Goal: Task Accomplishment & Management: Complete application form

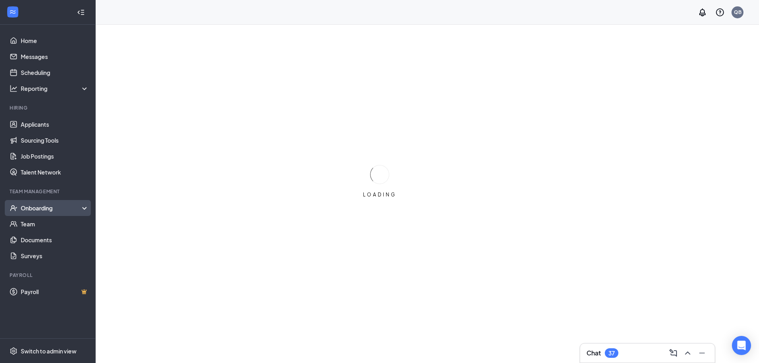
click at [51, 203] on div "Onboarding" at bounding box center [48, 208] width 96 height 16
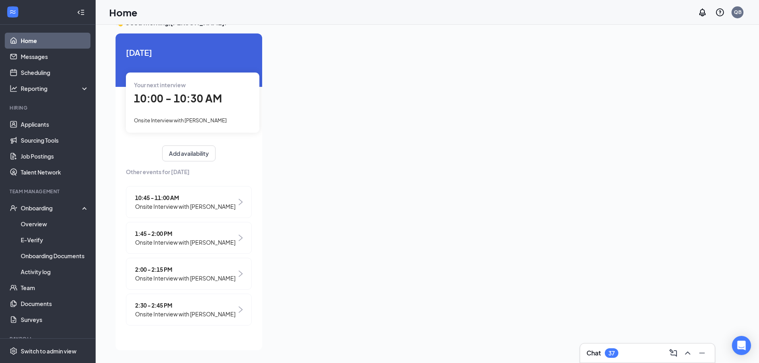
scroll to position [17, 0]
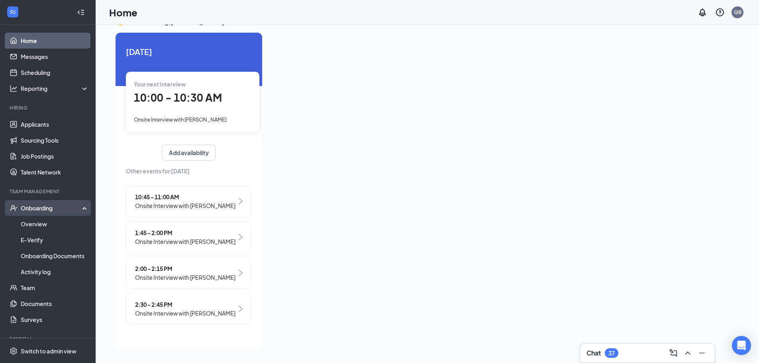
click at [31, 210] on div "Onboarding" at bounding box center [51, 208] width 61 height 8
click at [34, 206] on div "Onboarding" at bounding box center [51, 208] width 61 height 8
click at [35, 223] on link "Overview" at bounding box center [55, 224] width 68 height 16
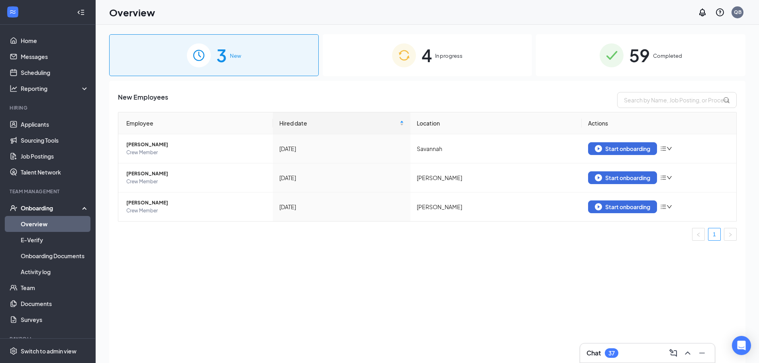
click at [638, 55] on span "59" at bounding box center [640, 55] width 21 height 28
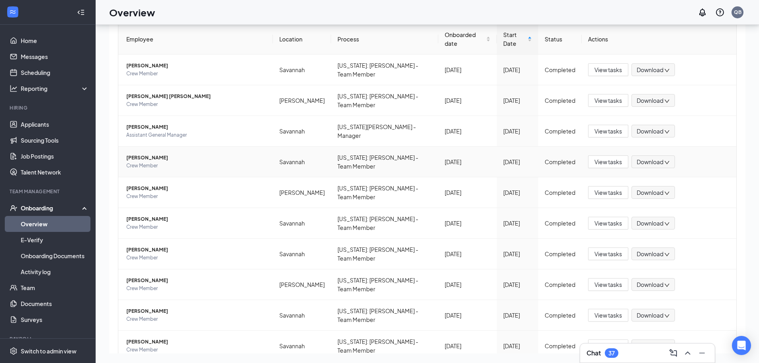
scroll to position [90, 0]
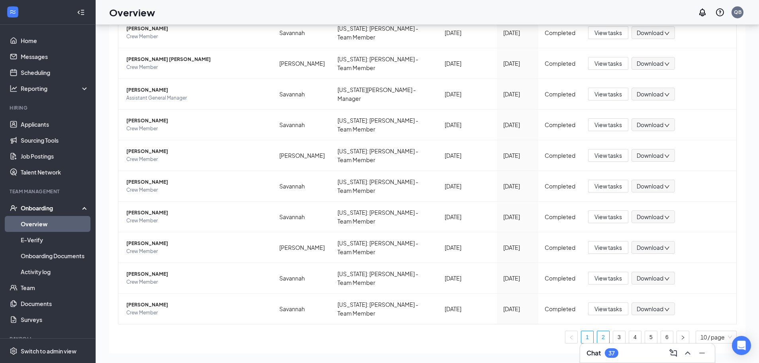
click at [599, 331] on link "2" at bounding box center [604, 337] width 12 height 12
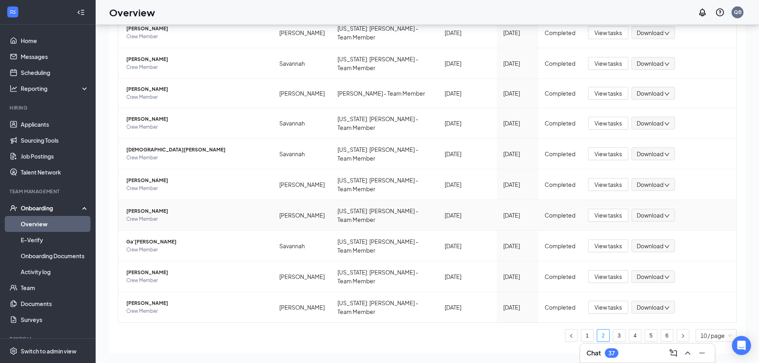
click at [148, 207] on span "[PERSON_NAME]" at bounding box center [196, 211] width 140 height 8
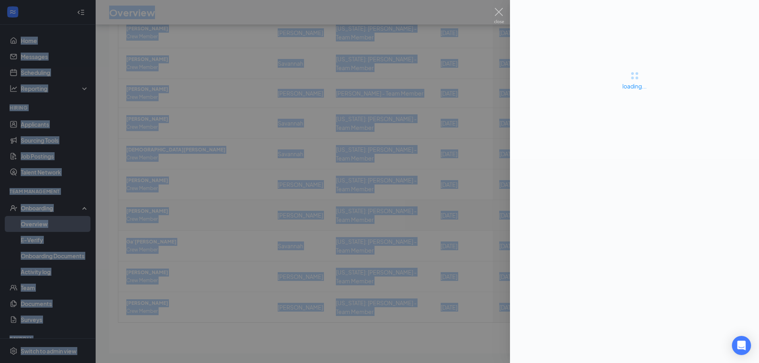
click at [148, 193] on div at bounding box center [379, 181] width 759 height 363
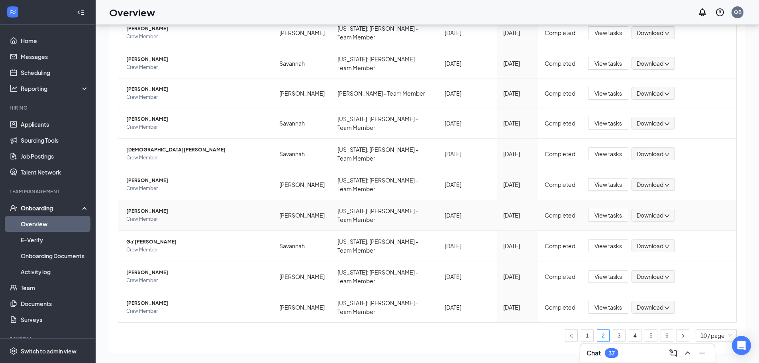
click at [148, 207] on span "[PERSON_NAME]" at bounding box center [196, 211] width 140 height 8
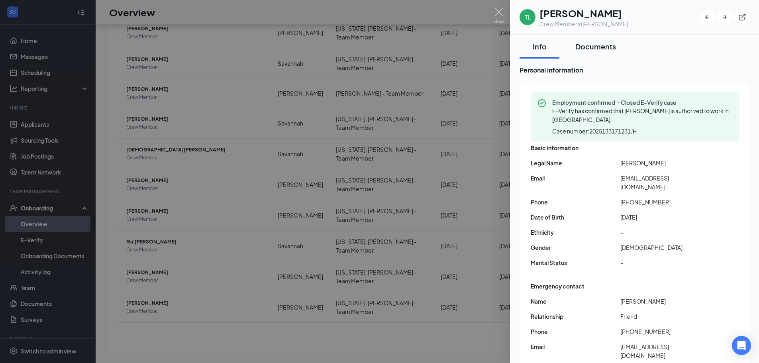
click at [586, 47] on div "Documents" at bounding box center [596, 46] width 41 height 10
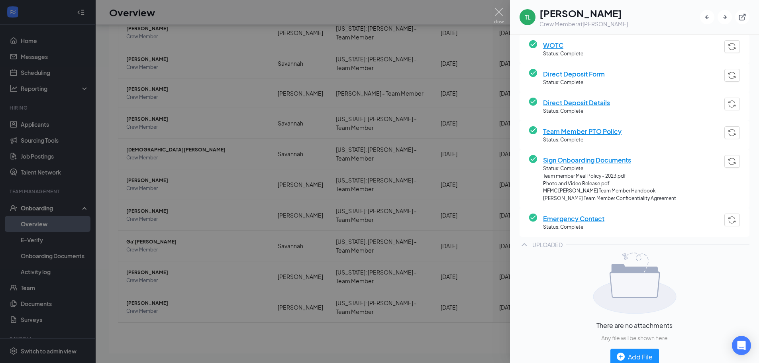
scroll to position [279, 0]
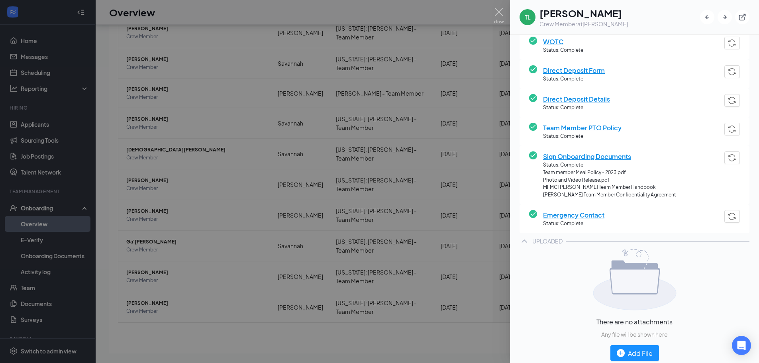
click at [597, 156] on span "Sign Onboarding Documents" at bounding box center [609, 156] width 133 height 10
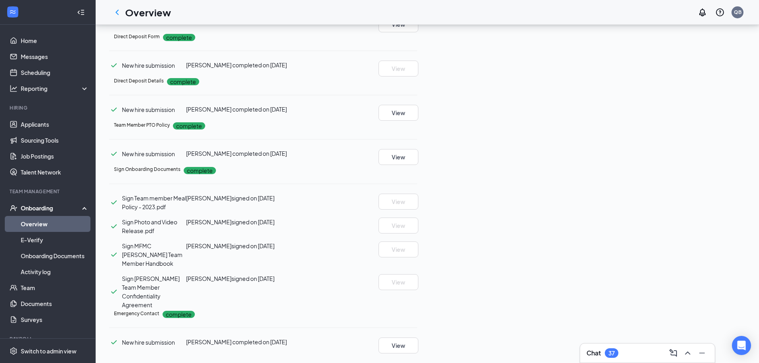
scroll to position [635, 0]
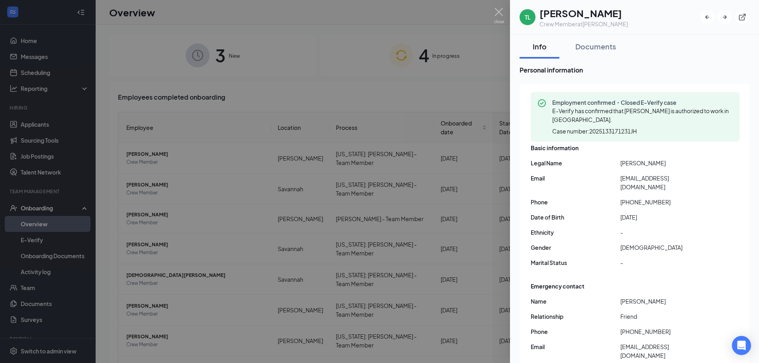
click at [377, 126] on div at bounding box center [379, 181] width 759 height 363
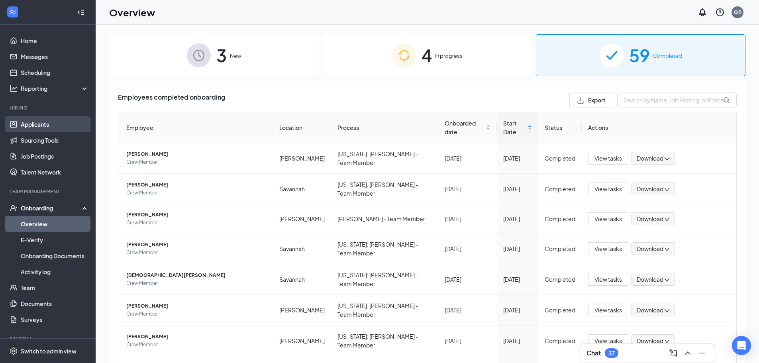
click at [47, 124] on link "Applicants" at bounding box center [55, 124] width 68 height 16
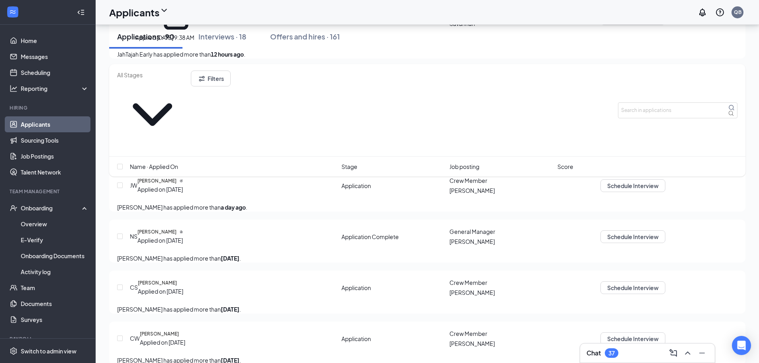
scroll to position [359, 0]
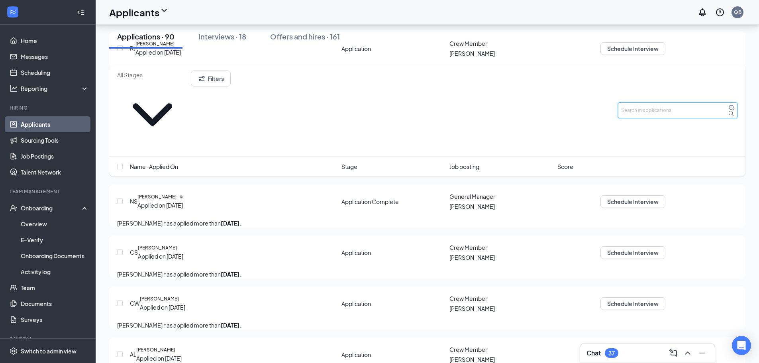
click at [655, 102] on input "text" at bounding box center [678, 110] width 120 height 16
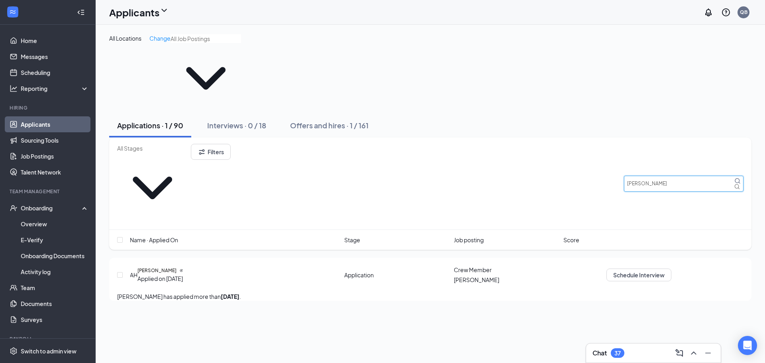
type input "[PERSON_NAME]"
click at [735, 178] on icon "MagnifyingGlass" at bounding box center [738, 181] width 6 height 6
click at [152, 267] on h5 "[PERSON_NAME]" at bounding box center [157, 270] width 39 height 7
click at [176, 267] on h5 "[PERSON_NAME]" at bounding box center [157, 270] width 39 height 7
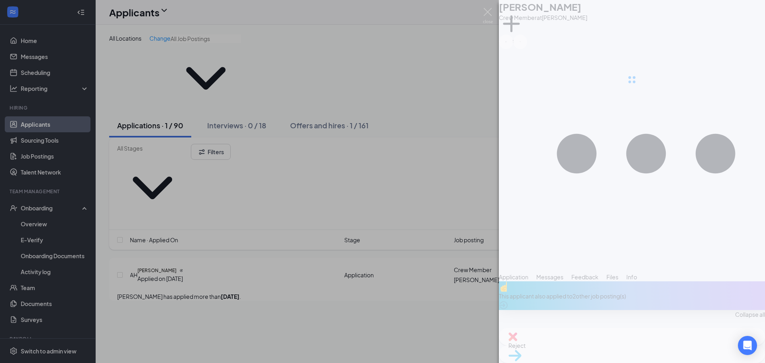
click at [176, 176] on div "AH [PERSON_NAME] Crew Member at [PERSON_NAME] Add a tag Application Messages Fe…" at bounding box center [382, 181] width 765 height 363
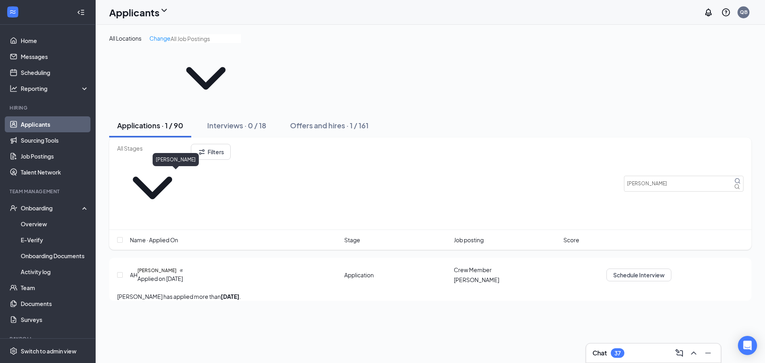
click at [177, 267] on h5 "[PERSON_NAME]" at bounding box center [157, 270] width 39 height 7
click at [122, 272] on input "checkbox" at bounding box center [120, 275] width 6 height 6
checkbox input "true"
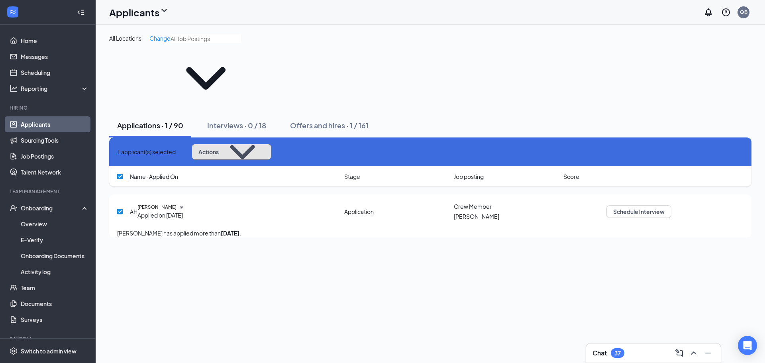
click at [265, 130] on icon "ChevronDown" at bounding box center [242, 152] width 44 height 44
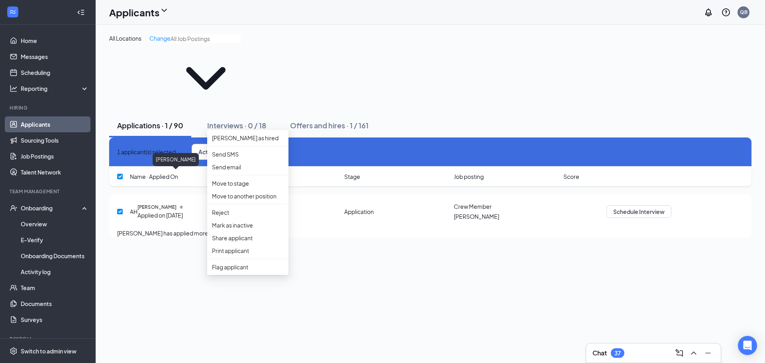
click at [177, 204] on h5 "[PERSON_NAME]" at bounding box center [157, 207] width 39 height 7
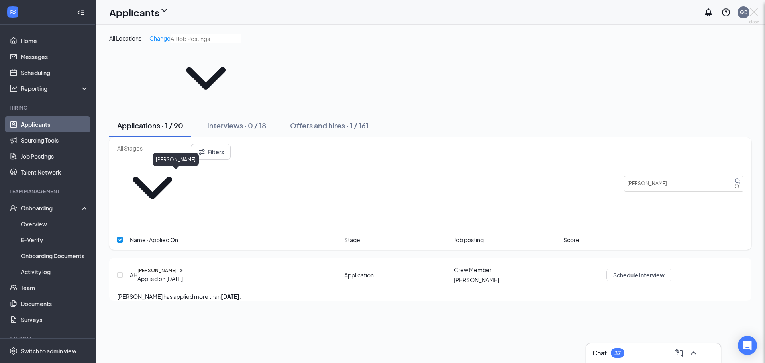
checkbox input "false"
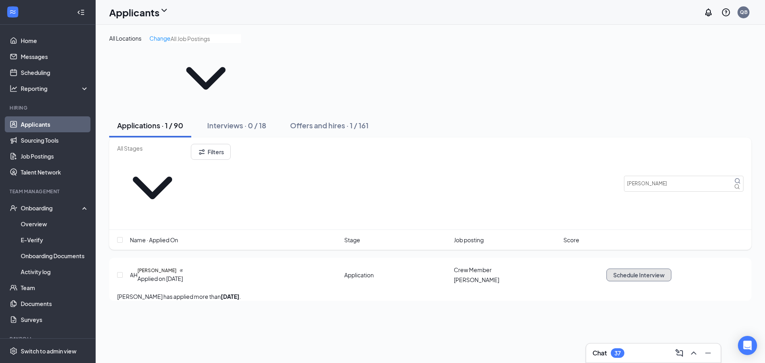
click at [672, 269] on button "Schedule Interview" at bounding box center [639, 275] width 65 height 13
click at [162, 267] on h5 "[PERSON_NAME]" at bounding box center [157, 270] width 39 height 7
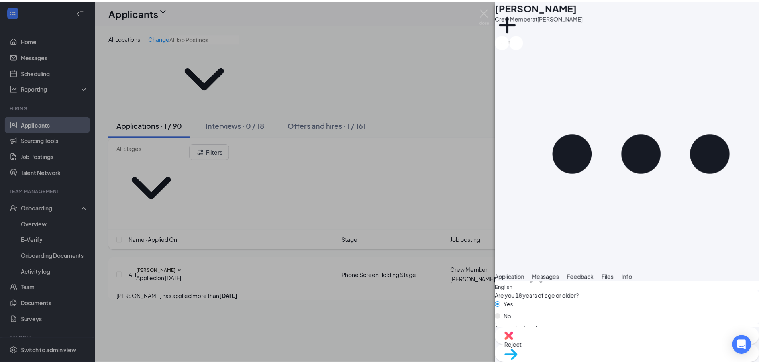
scroll to position [199, 0]
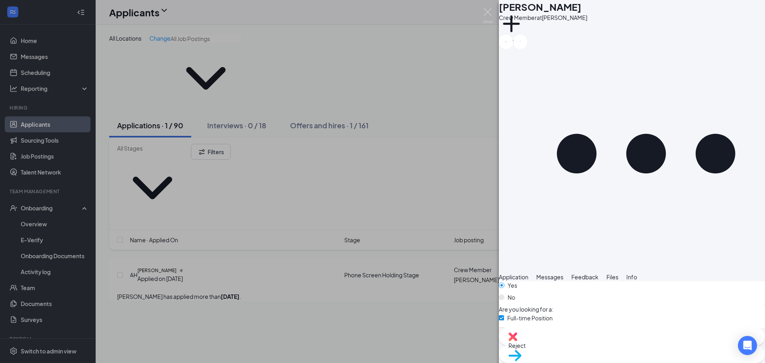
click at [678, 362] on span "Move to stage" at bounding box center [632, 366] width 247 height 9
click at [452, 219] on div "AH [PERSON_NAME] Crew Member at [PERSON_NAME] Add a tag Application Messages Fe…" at bounding box center [382, 181] width 765 height 363
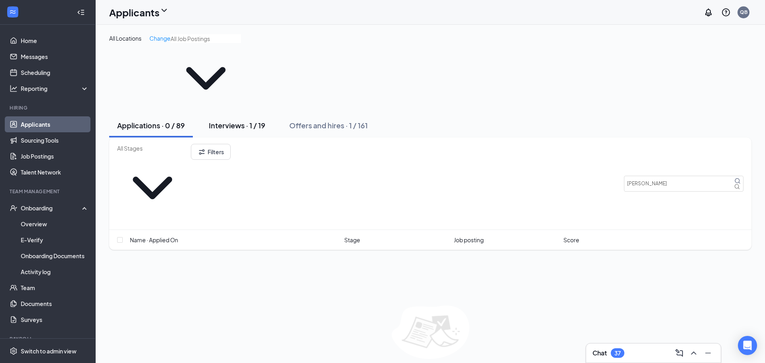
click at [257, 120] on div "Interviews · 1 / 19" at bounding box center [237, 125] width 57 height 10
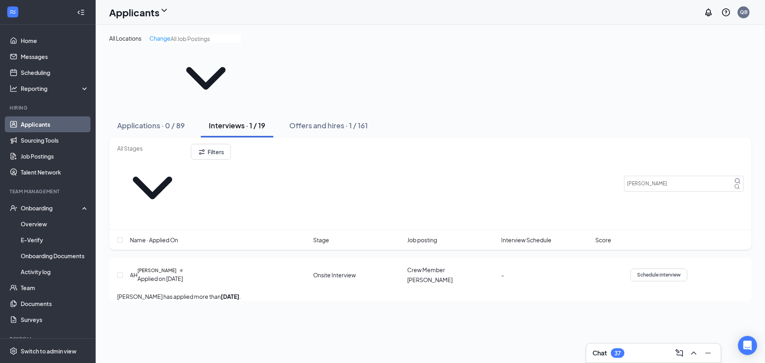
click at [688, 269] on icon "Ellipses" at bounding box center [688, 269] width 0 height 0
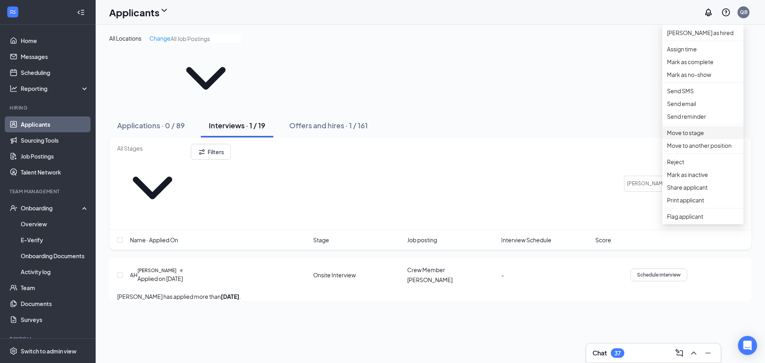
click at [698, 137] on p "Move to stage" at bounding box center [703, 132] width 72 height 9
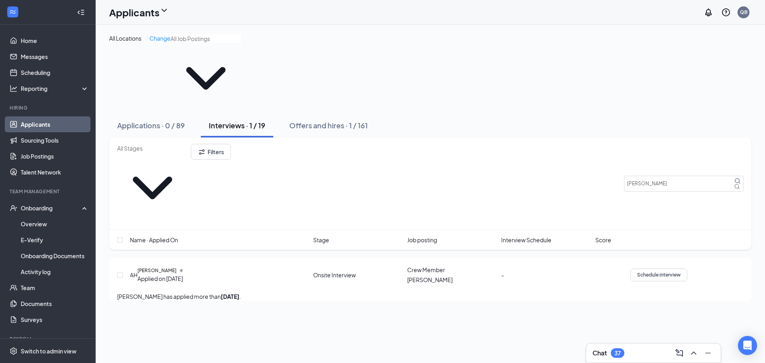
drag, startPoint x: 500, startPoint y: 248, endPoint x: 498, endPoint y: 254, distance: 5.3
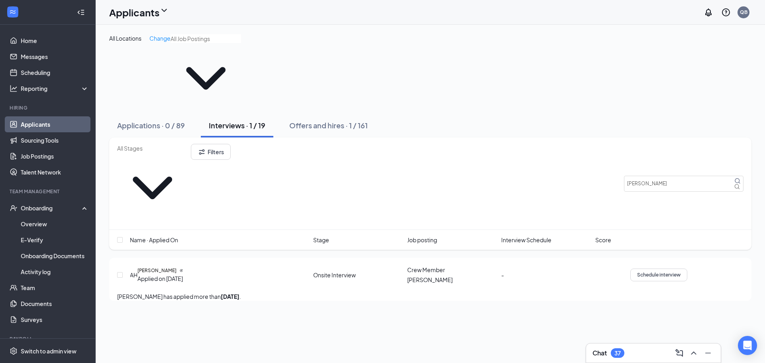
click at [433, 266] on span "Crew Member" at bounding box center [426, 269] width 38 height 7
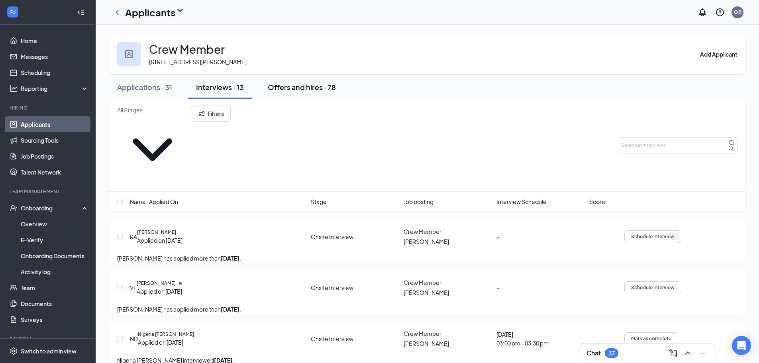
click at [289, 92] on div "Offers and hires · 78" at bounding box center [302, 87] width 68 height 10
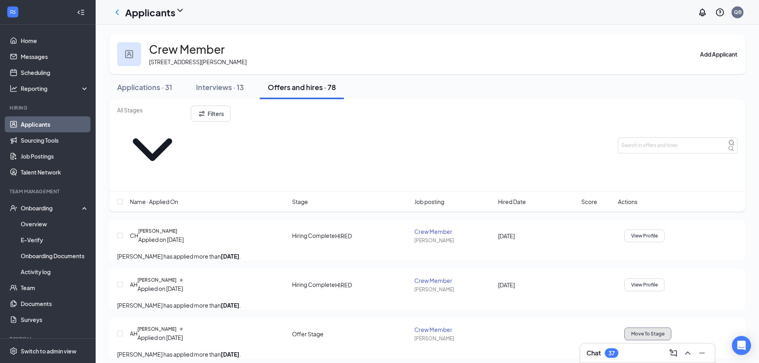
click at [665, 331] on span "Move To Stage" at bounding box center [647, 334] width 33 height 6
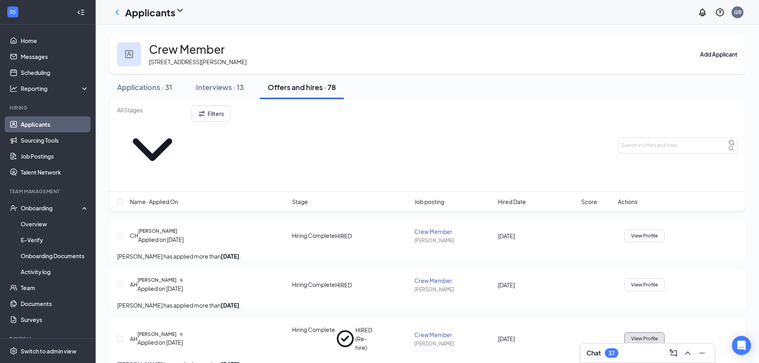
click at [658, 336] on span "View Profile" at bounding box center [644, 339] width 27 height 6
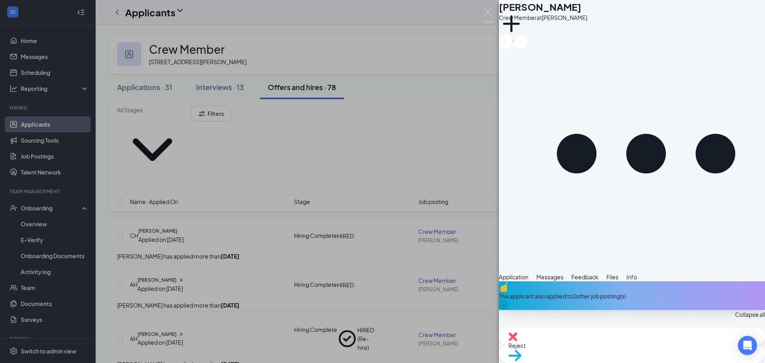
click at [564, 273] on span "Messages" at bounding box center [550, 276] width 27 height 7
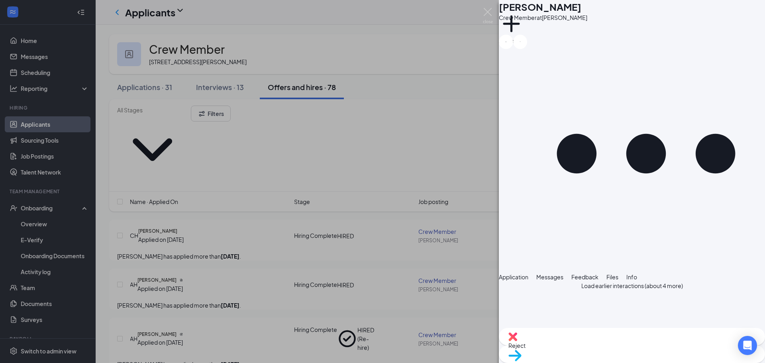
drag, startPoint x: 633, startPoint y: 240, endPoint x: 597, endPoint y: 227, distance: 38.2
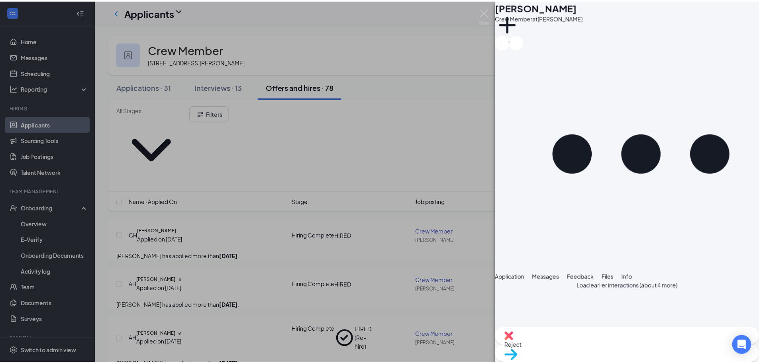
scroll to position [312, 0]
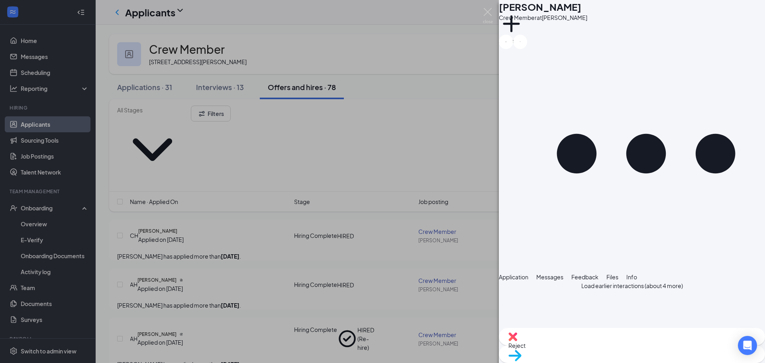
click at [38, 206] on div "AH [PERSON_NAME] Crew Member at [PERSON_NAME] Add a tag Application Messages Fe…" at bounding box center [382, 181] width 765 height 363
click at [36, 209] on div "AH [PERSON_NAME] Crew Member at [PERSON_NAME] Add a tag Application Messages Fe…" at bounding box center [382, 181] width 765 height 363
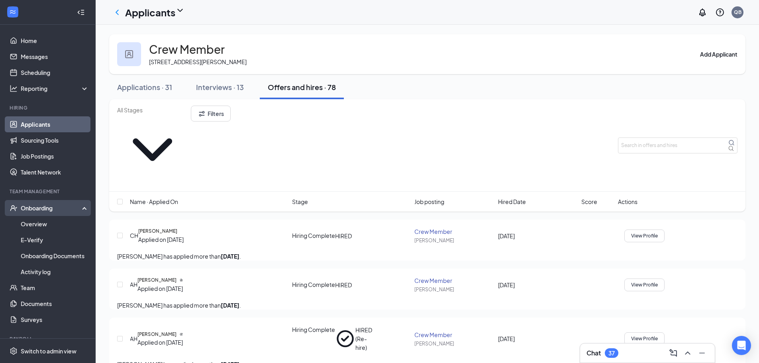
click at [36, 209] on div "Onboarding" at bounding box center [51, 208] width 61 height 8
click at [37, 207] on div "Onboarding" at bounding box center [51, 208] width 61 height 8
click at [30, 225] on link "Overview" at bounding box center [55, 224] width 68 height 16
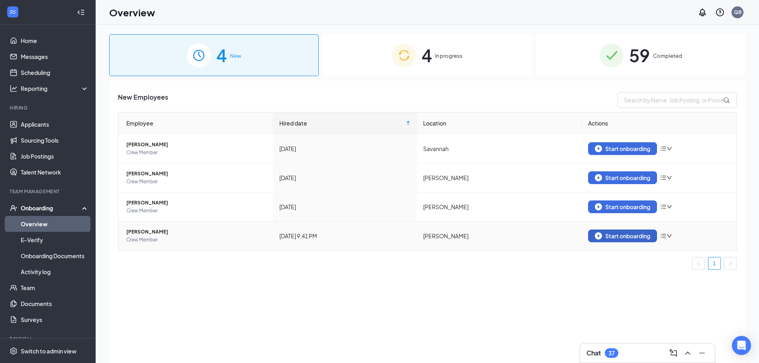
click at [641, 236] on div "Start onboarding" at bounding box center [622, 235] width 55 height 7
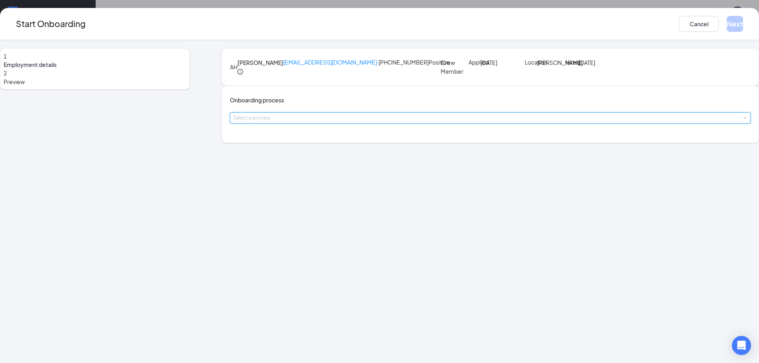
click at [743, 120] on span at bounding box center [745, 118] width 4 height 4
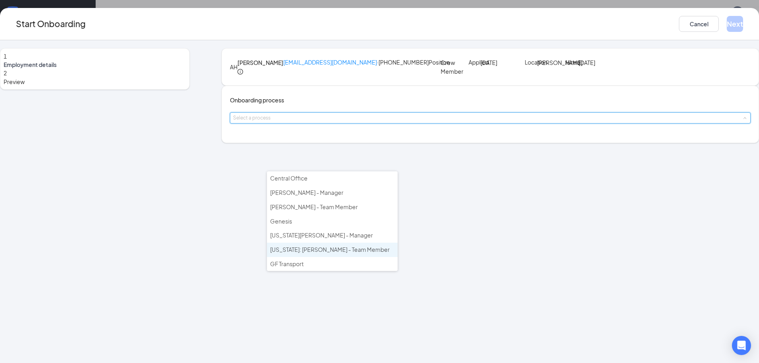
click at [334, 252] on span "[US_STATE]: [PERSON_NAME] - Team Member" at bounding box center [330, 249] width 120 height 7
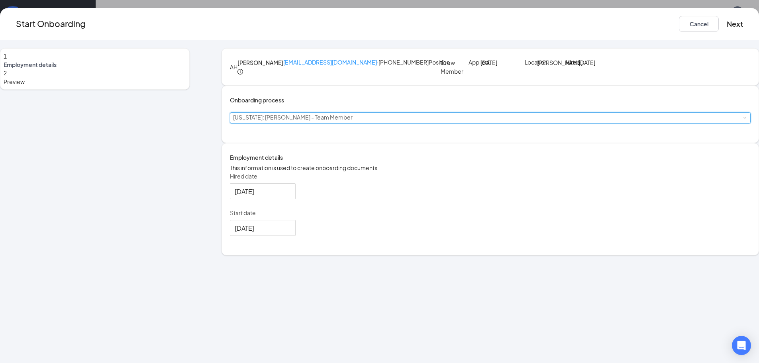
click at [296, 199] on div "[DATE]" at bounding box center [263, 191] width 66 height 16
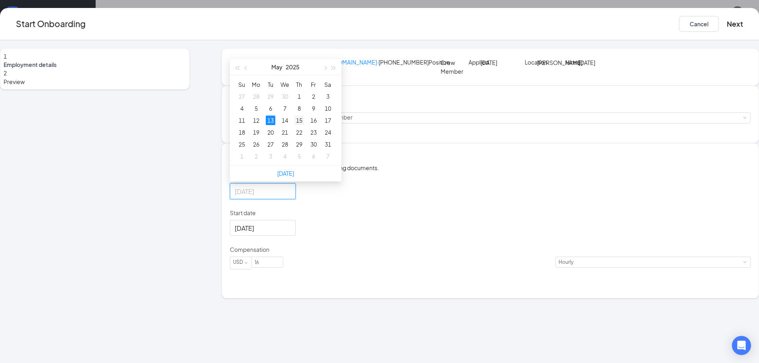
type input "[DATE]"
click at [304, 125] on div "15" at bounding box center [300, 121] width 10 height 10
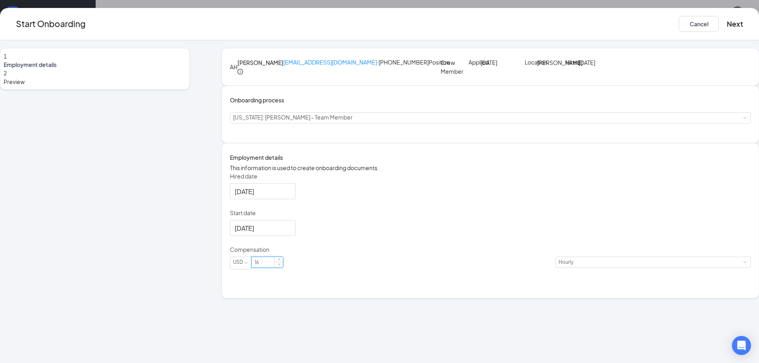
click at [283, 268] on input "16" at bounding box center [267, 262] width 31 height 10
type input "14"
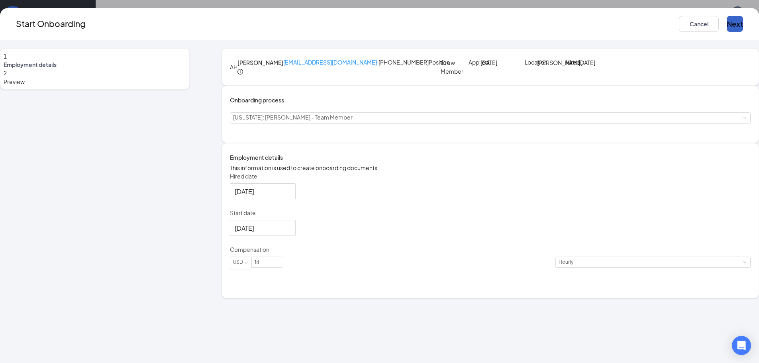
click at [727, 28] on button "Next" at bounding box center [735, 24] width 16 height 16
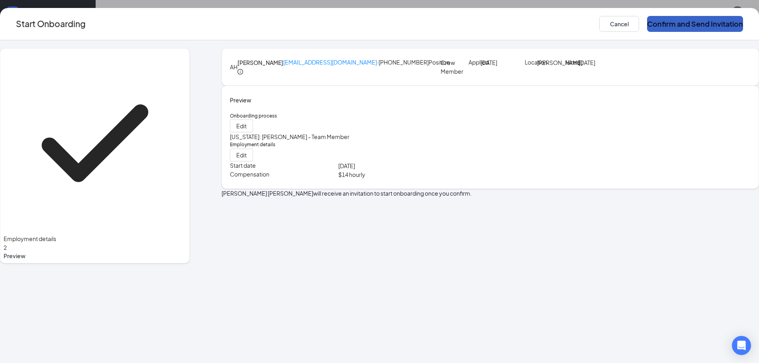
click at [647, 22] on button "Confirm and Send Invitation" at bounding box center [695, 24] width 96 height 16
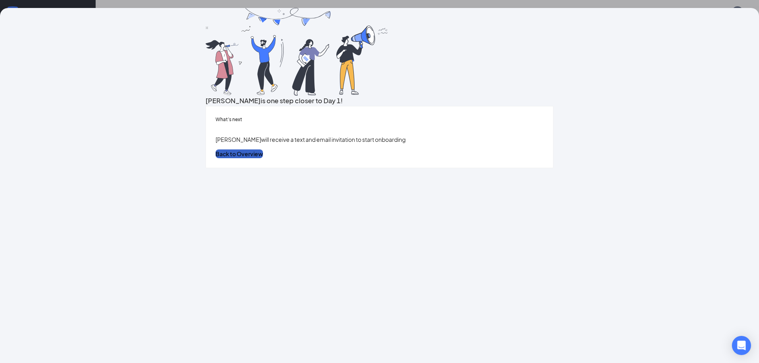
drag, startPoint x: 399, startPoint y: 266, endPoint x: 391, endPoint y: 255, distance: 13.7
click at [263, 158] on button "Back to Overview" at bounding box center [239, 154] width 47 height 9
